Goal: Information Seeking & Learning: Learn about a topic

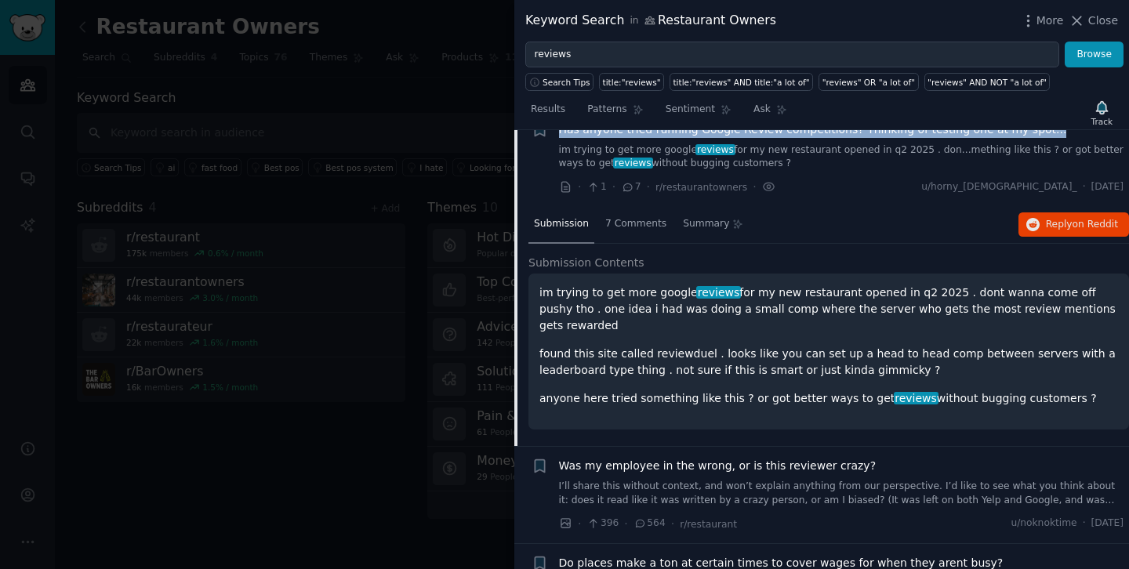
scroll to position [49, 0]
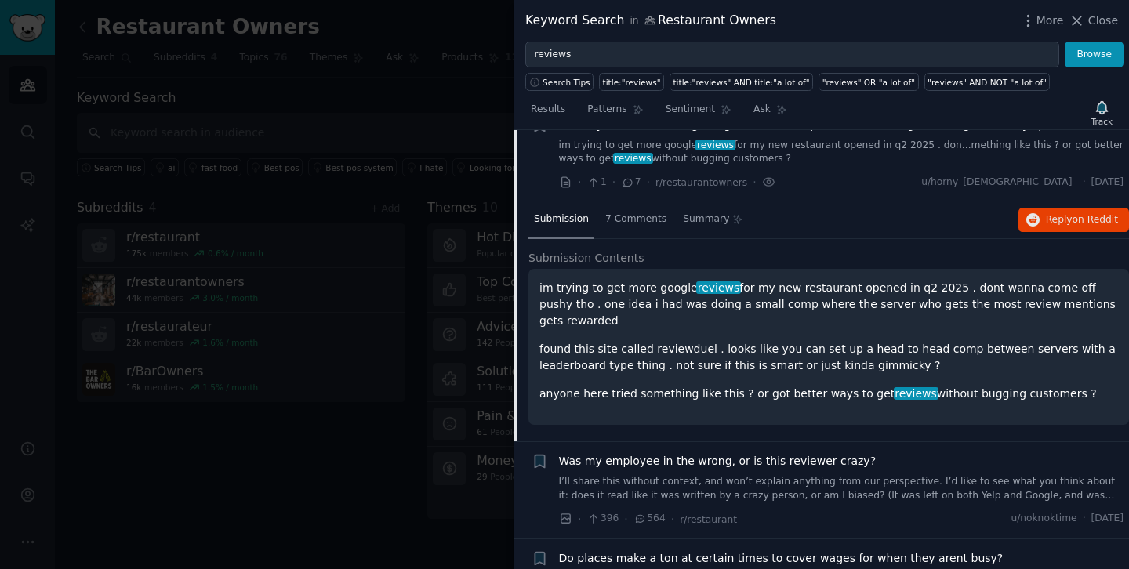
click at [774, 317] on div "im trying to get more google reviews for my new restaurant opened in q2 2025 . …" at bounding box center [828, 341] width 579 height 122
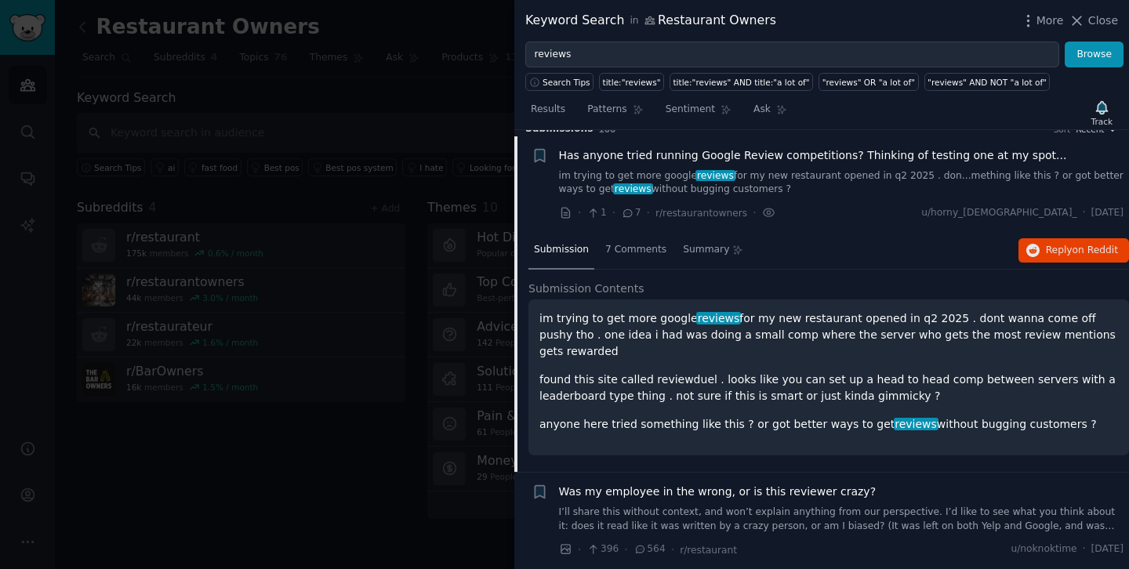
scroll to position [20, 0]
click at [1085, 22] on icon at bounding box center [1077, 21] width 16 height 16
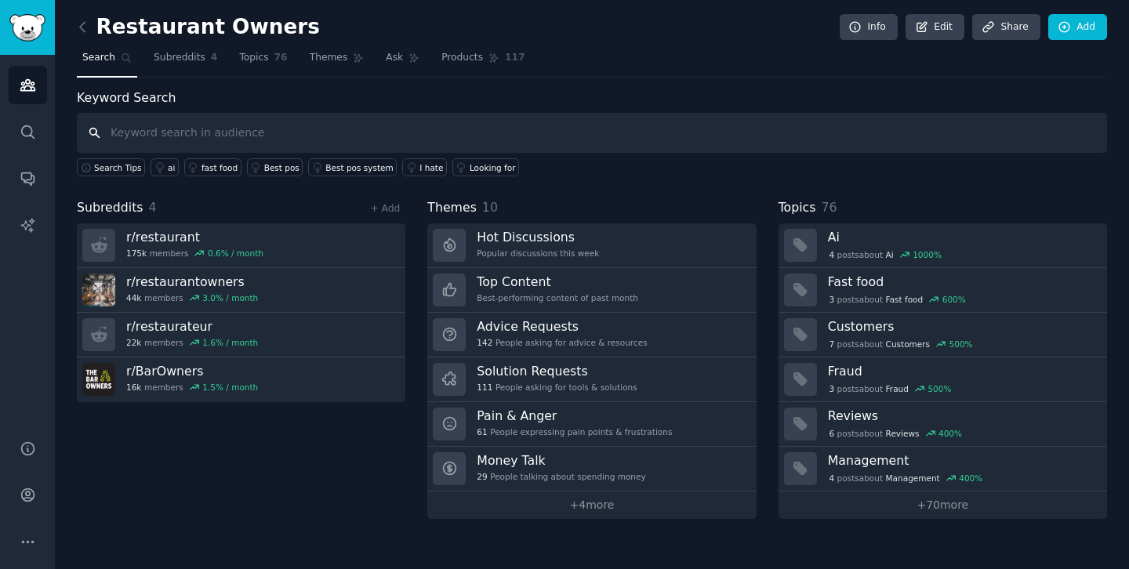
click at [180, 132] on input "text" at bounding box center [592, 133] width 1030 height 40
type input "review"
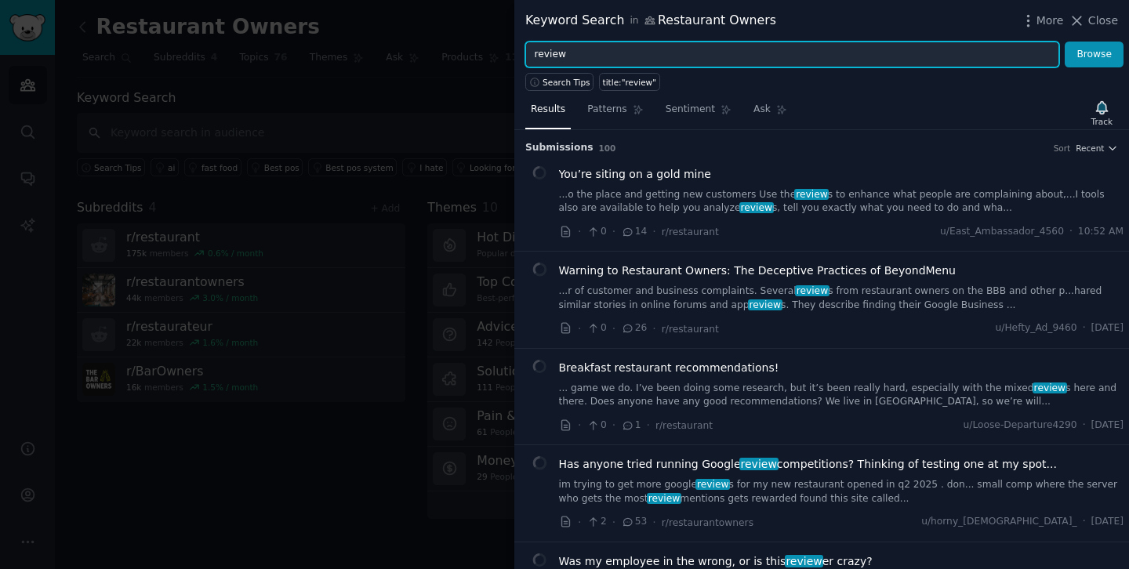
click at [618, 49] on input "review" at bounding box center [792, 55] width 534 height 27
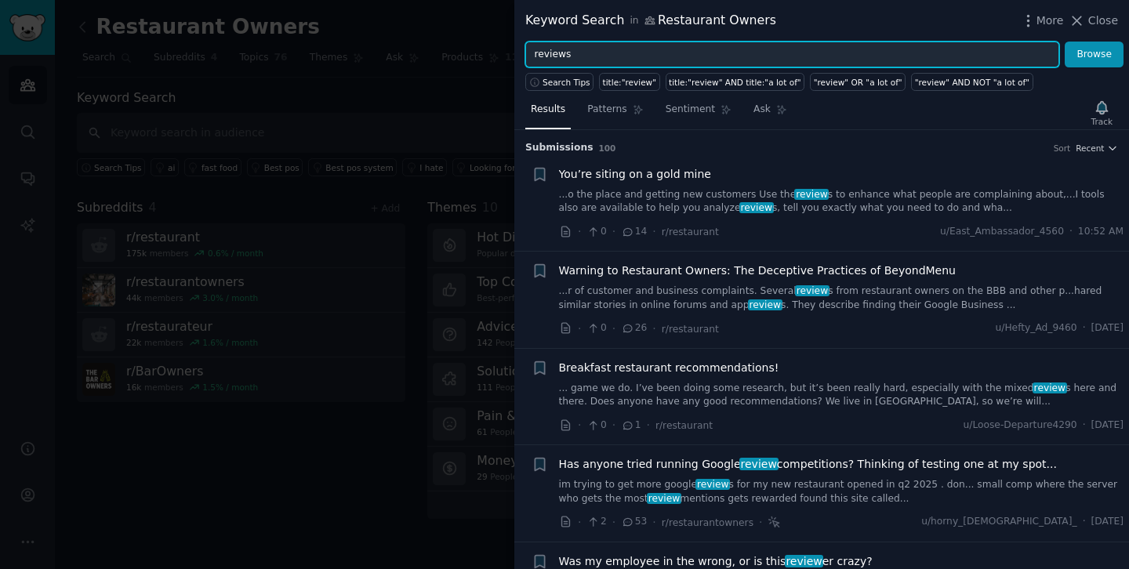
type input "reviews"
click at [1065, 42] on button "Browse" at bounding box center [1094, 55] width 59 height 27
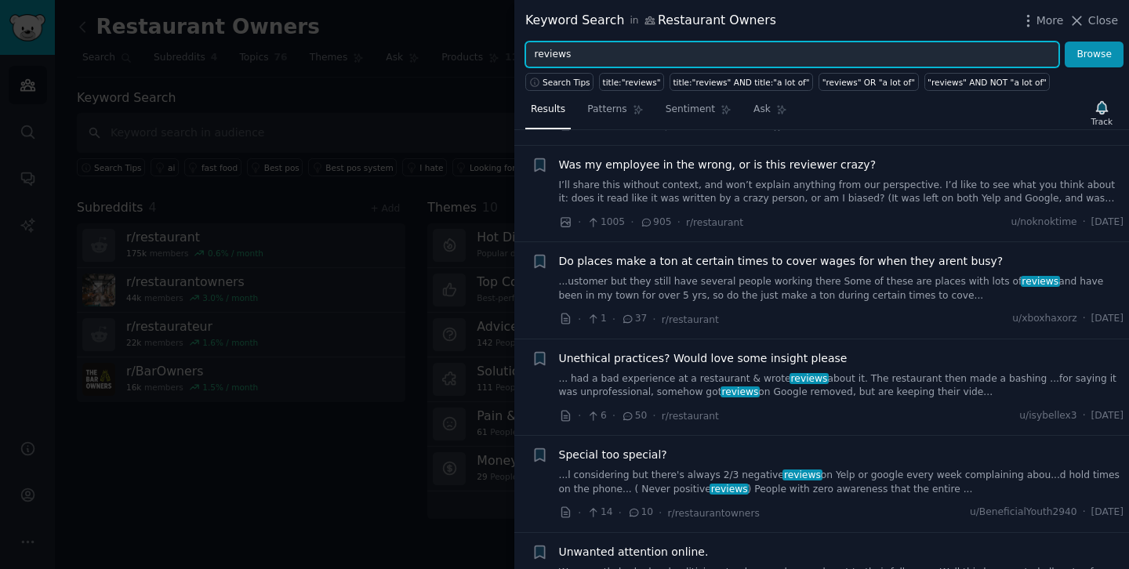
scroll to position [402, 0]
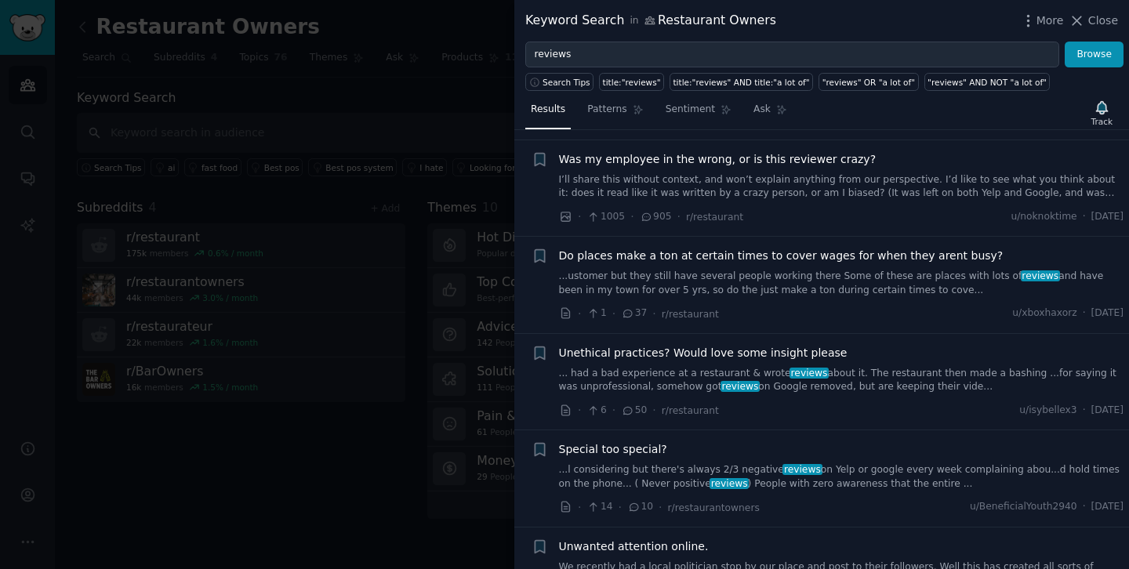
click at [416, 163] on div at bounding box center [564, 284] width 1129 height 569
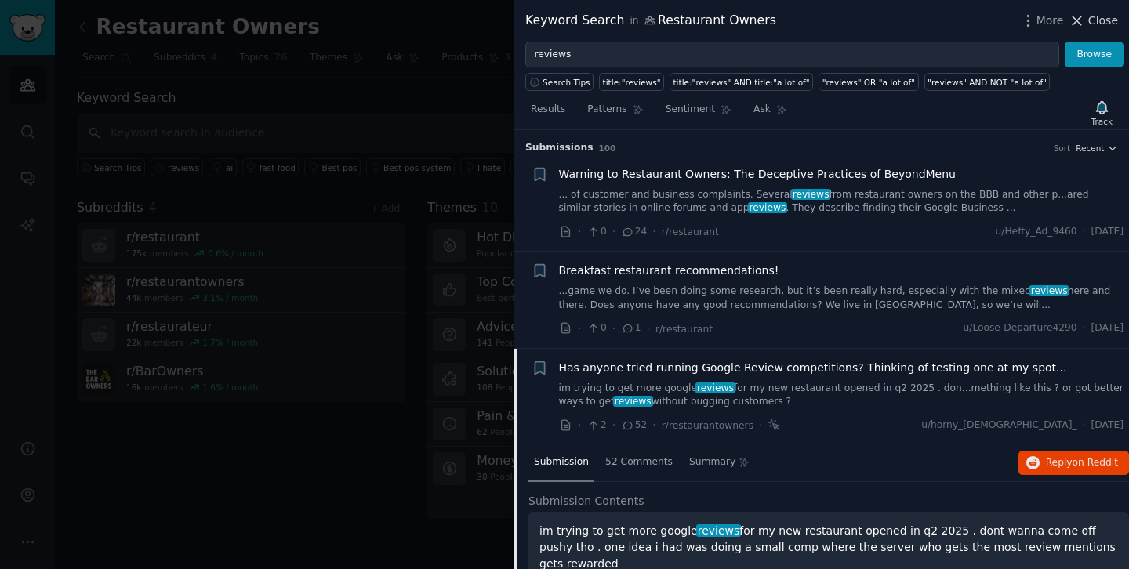
click at [1091, 16] on span "Close" at bounding box center [1103, 21] width 30 height 16
